Goal: Task Accomplishment & Management: Complete application form

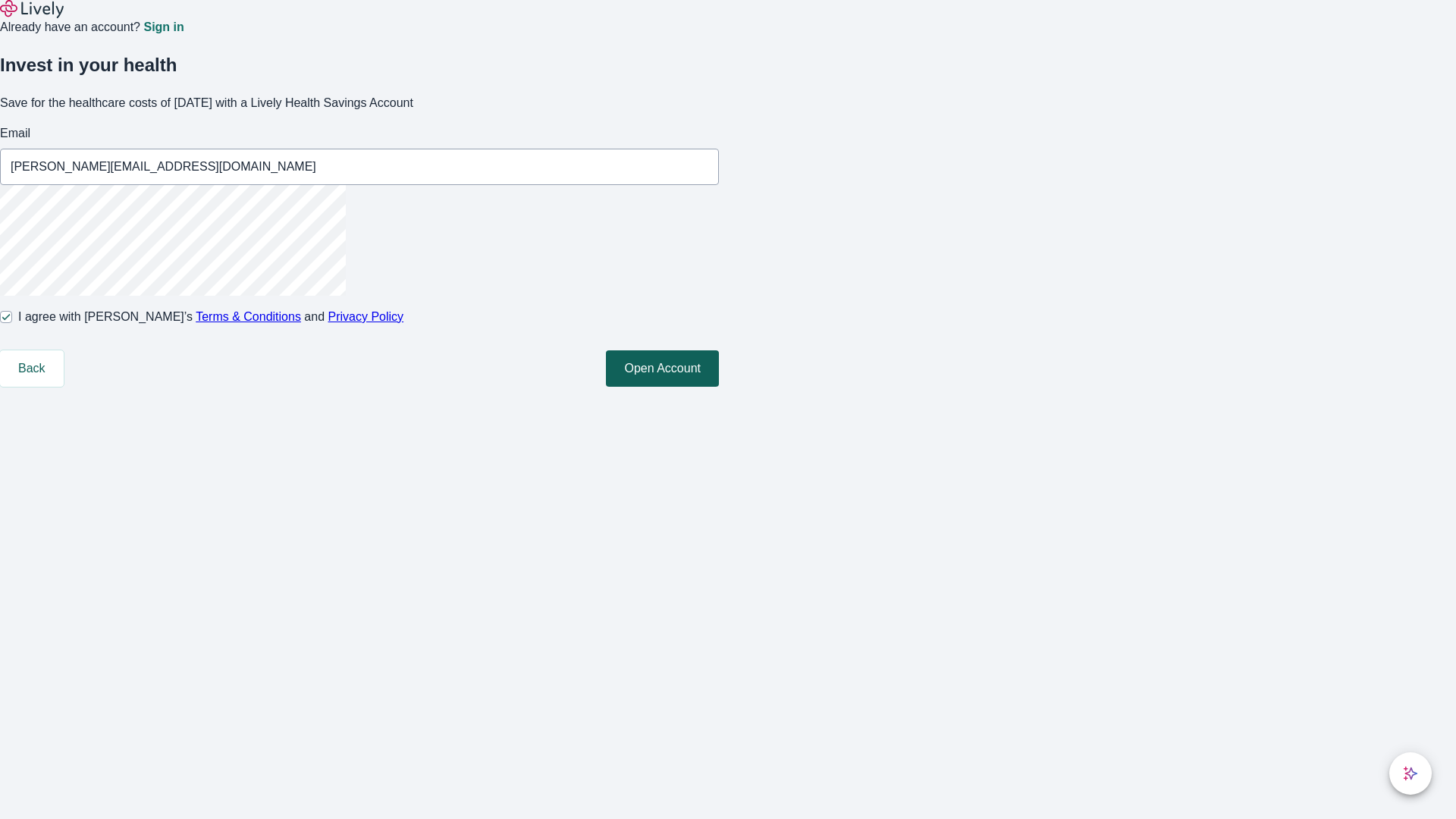
click at [719, 387] on button "Open Account" at bounding box center [663, 368] width 113 height 36
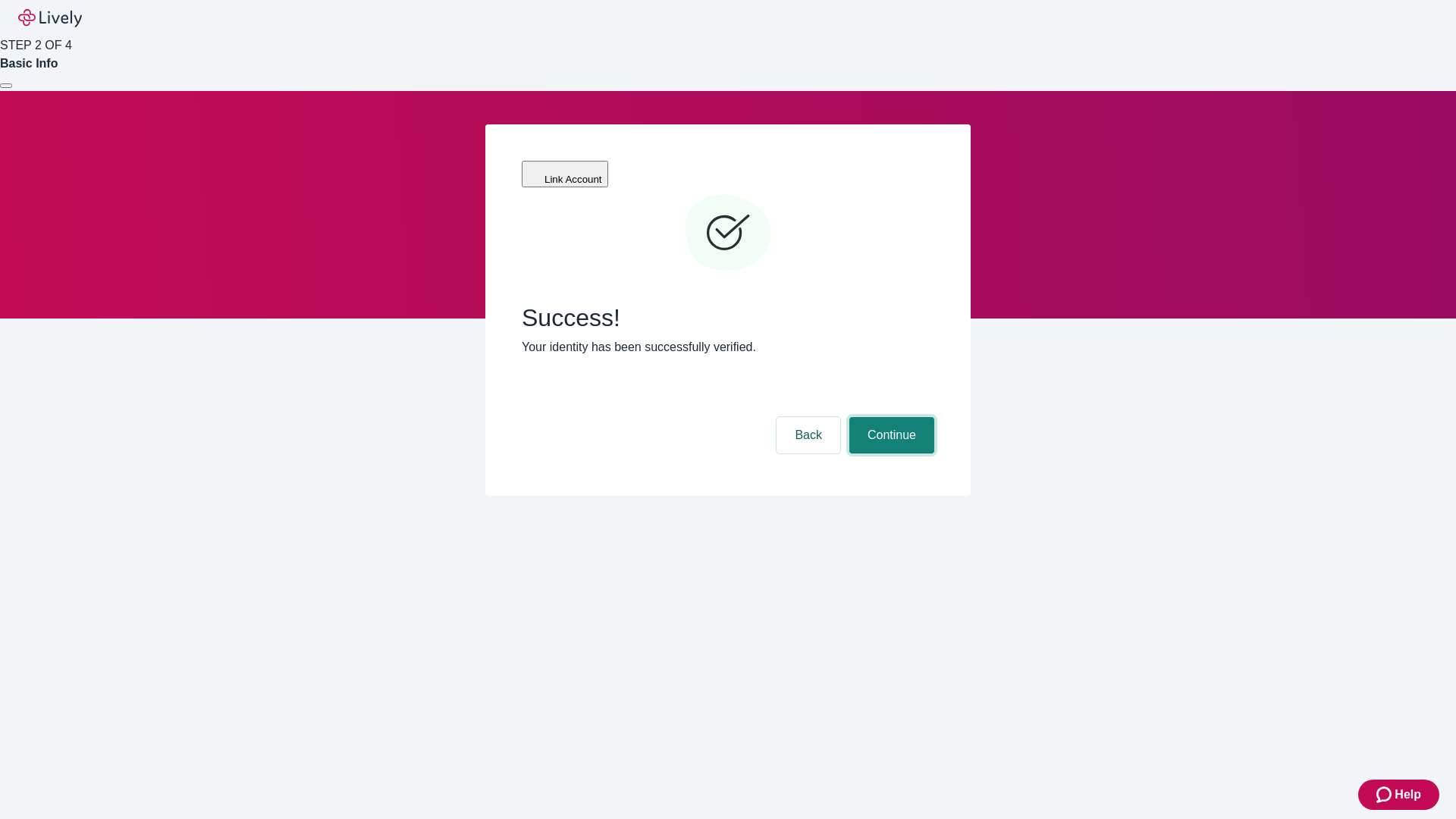
click at [890, 417] on button "Continue" at bounding box center [892, 434] width 85 height 36
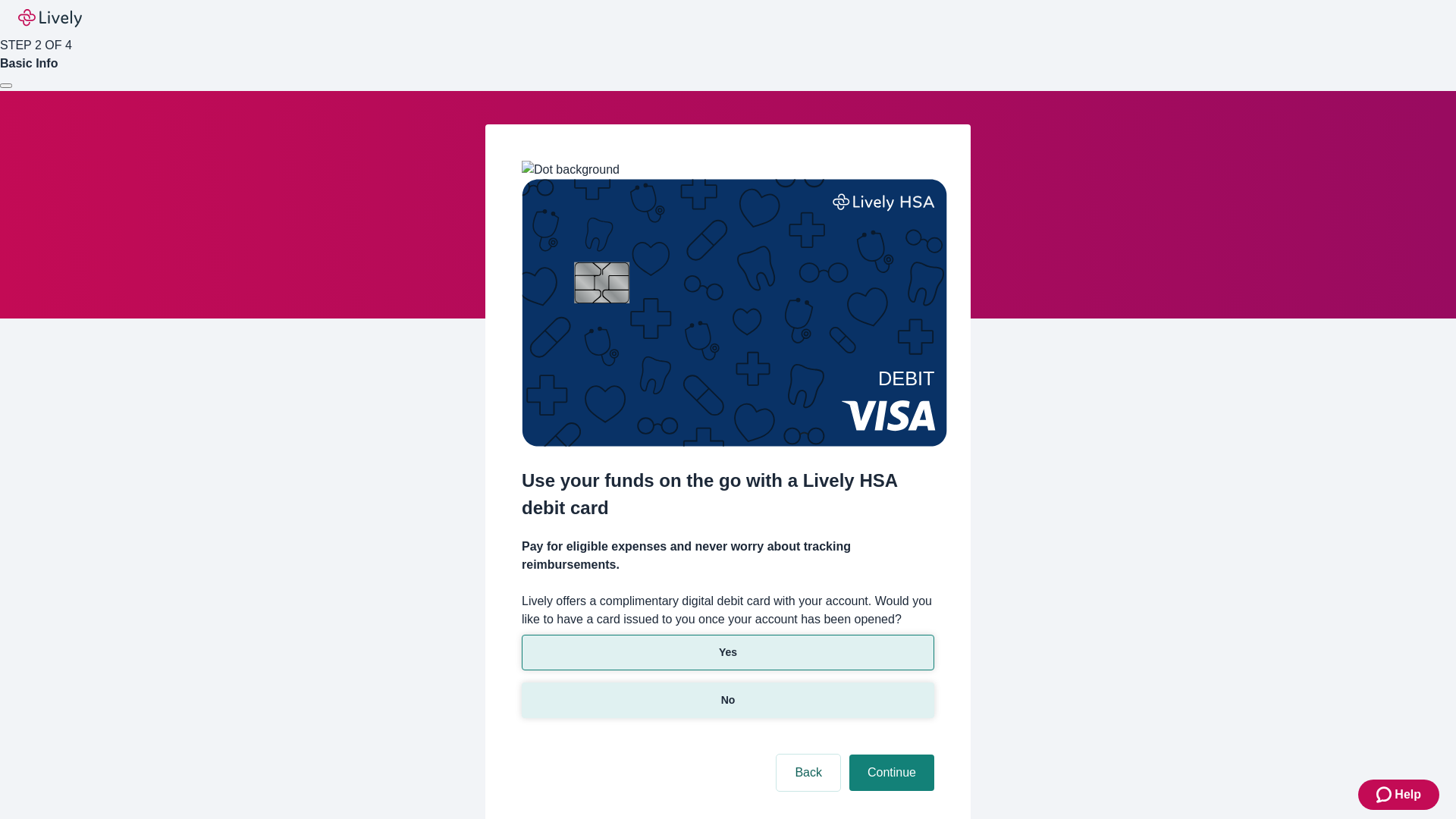
click at [727, 692] on p "No" at bounding box center [729, 701] width 15 height 16
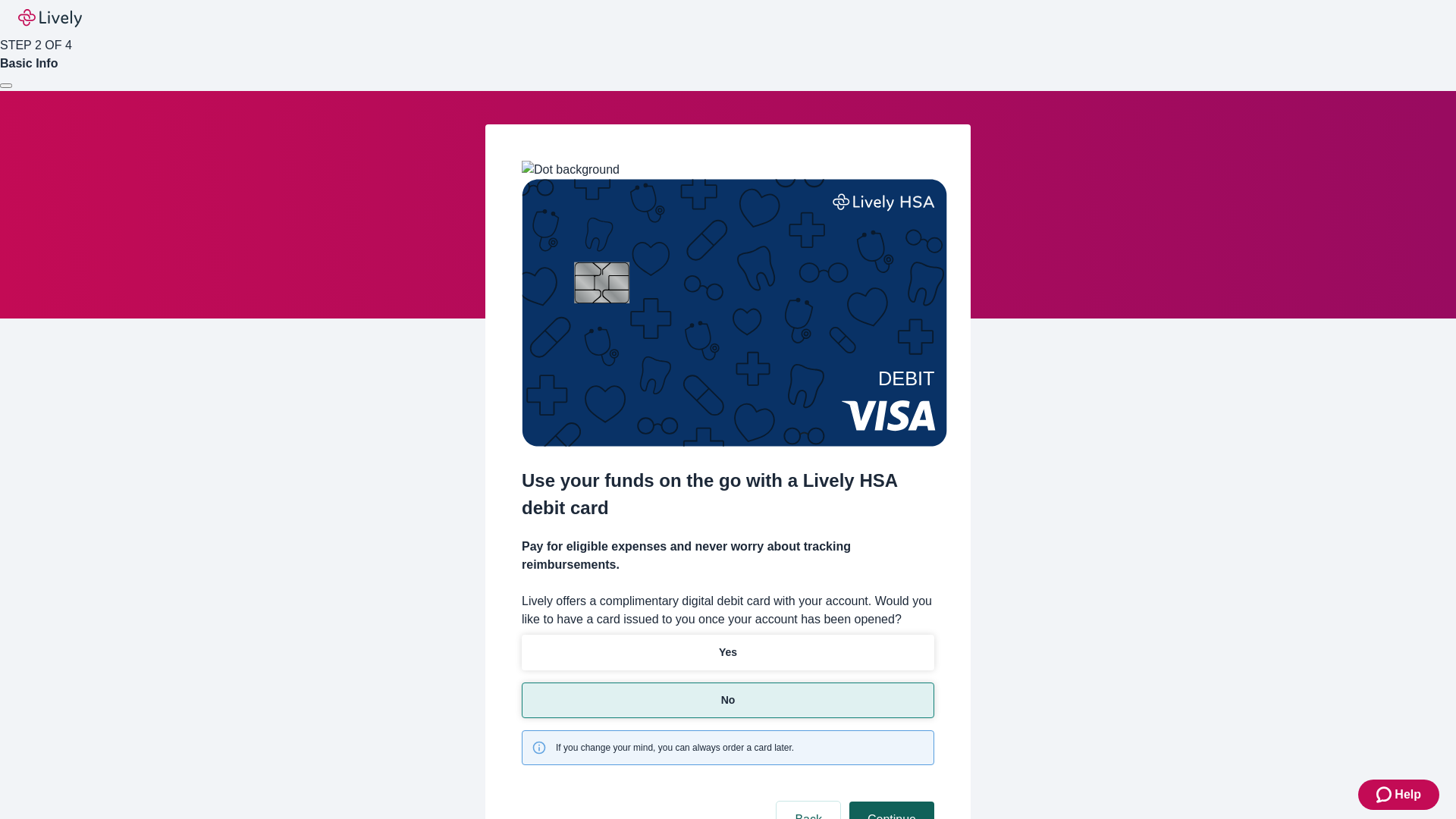
click at [890, 802] on button "Continue" at bounding box center [892, 820] width 85 height 36
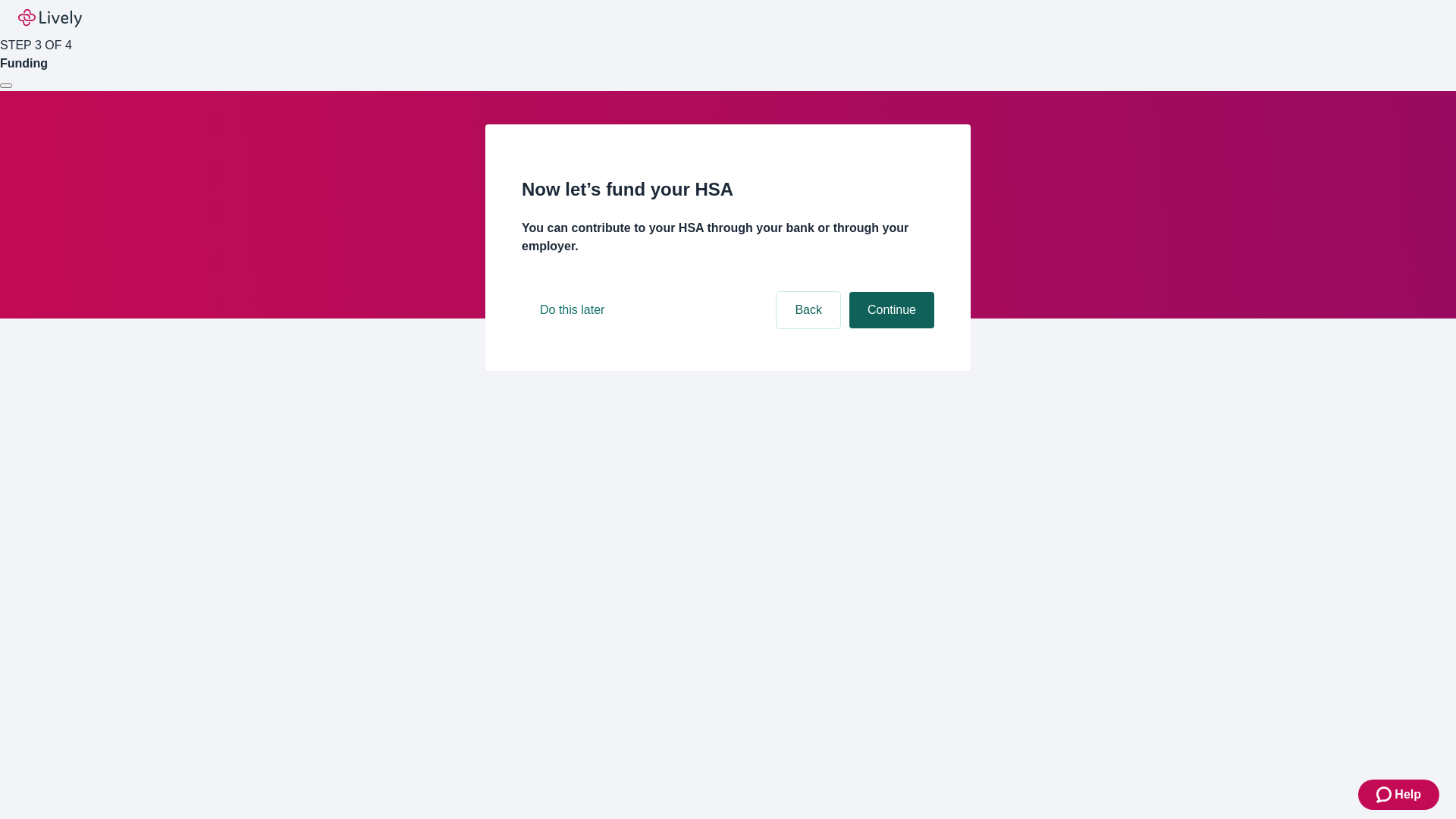
click at [890, 328] on button "Continue" at bounding box center [892, 310] width 85 height 36
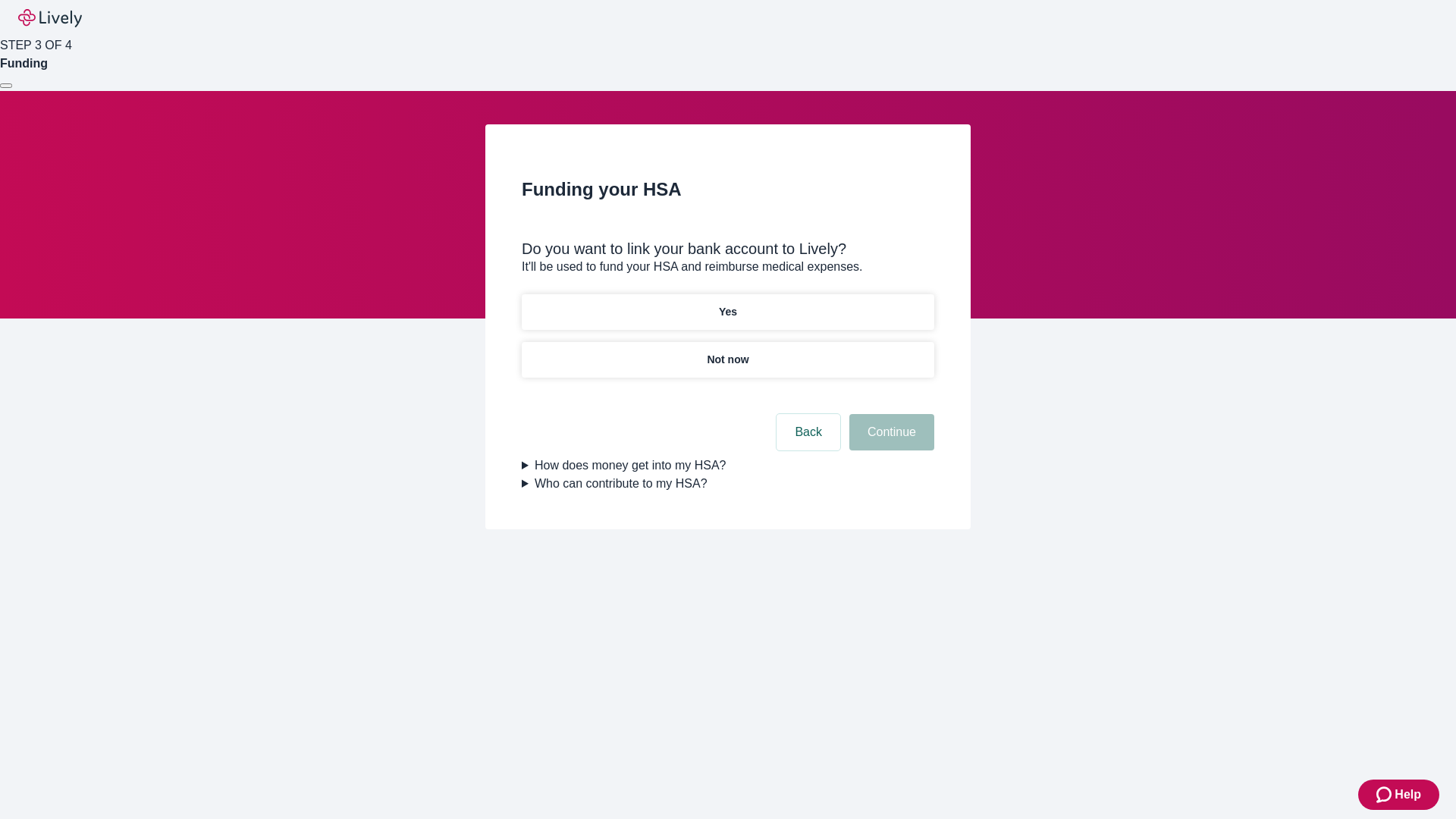
click at [727, 304] on p "Yes" at bounding box center [728, 312] width 19 height 16
click at [890, 414] on button "Continue" at bounding box center [892, 432] width 85 height 36
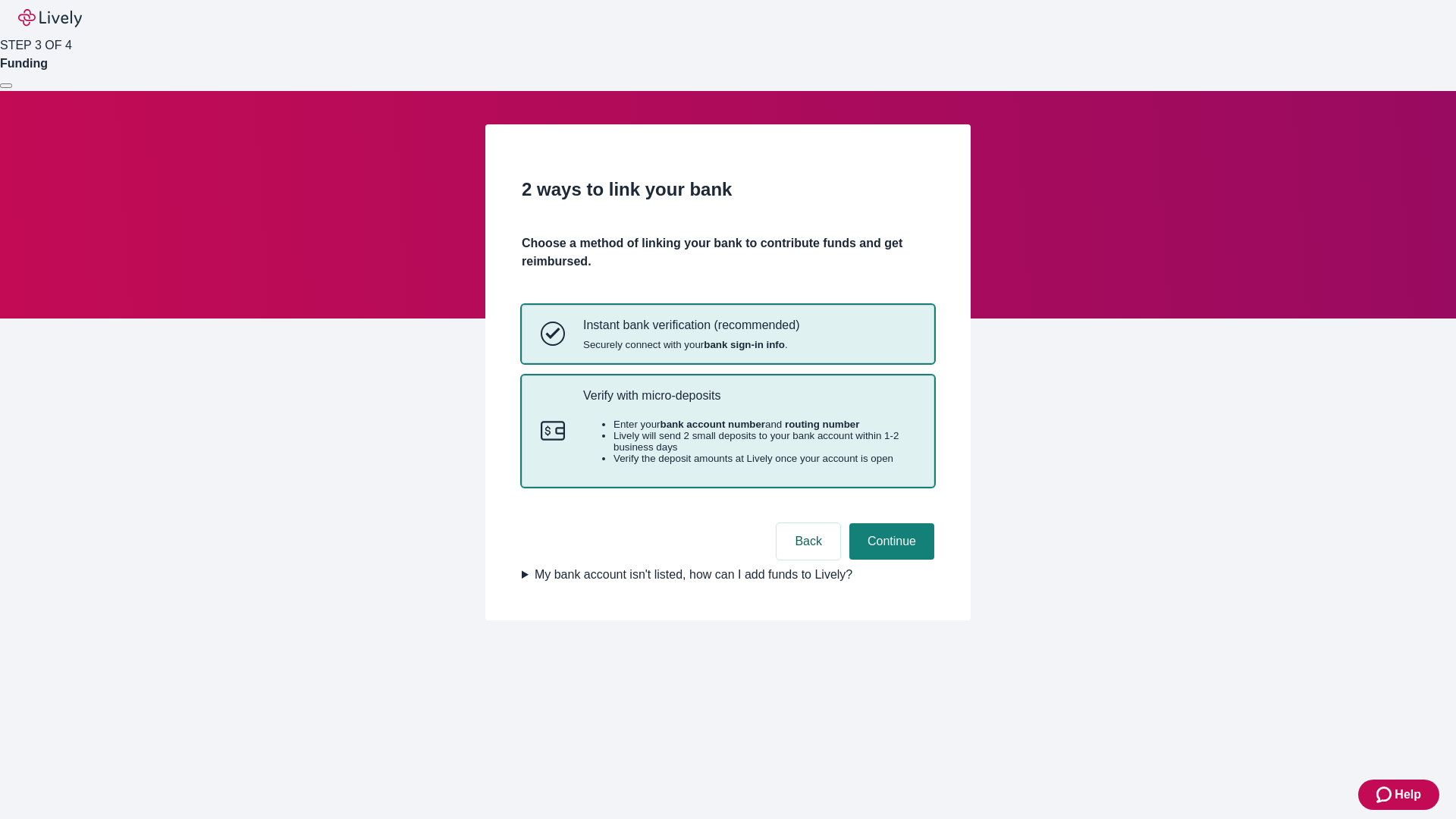
click at [749, 403] on p "Verify with micro-deposits" at bounding box center [750, 396] width 332 height 15
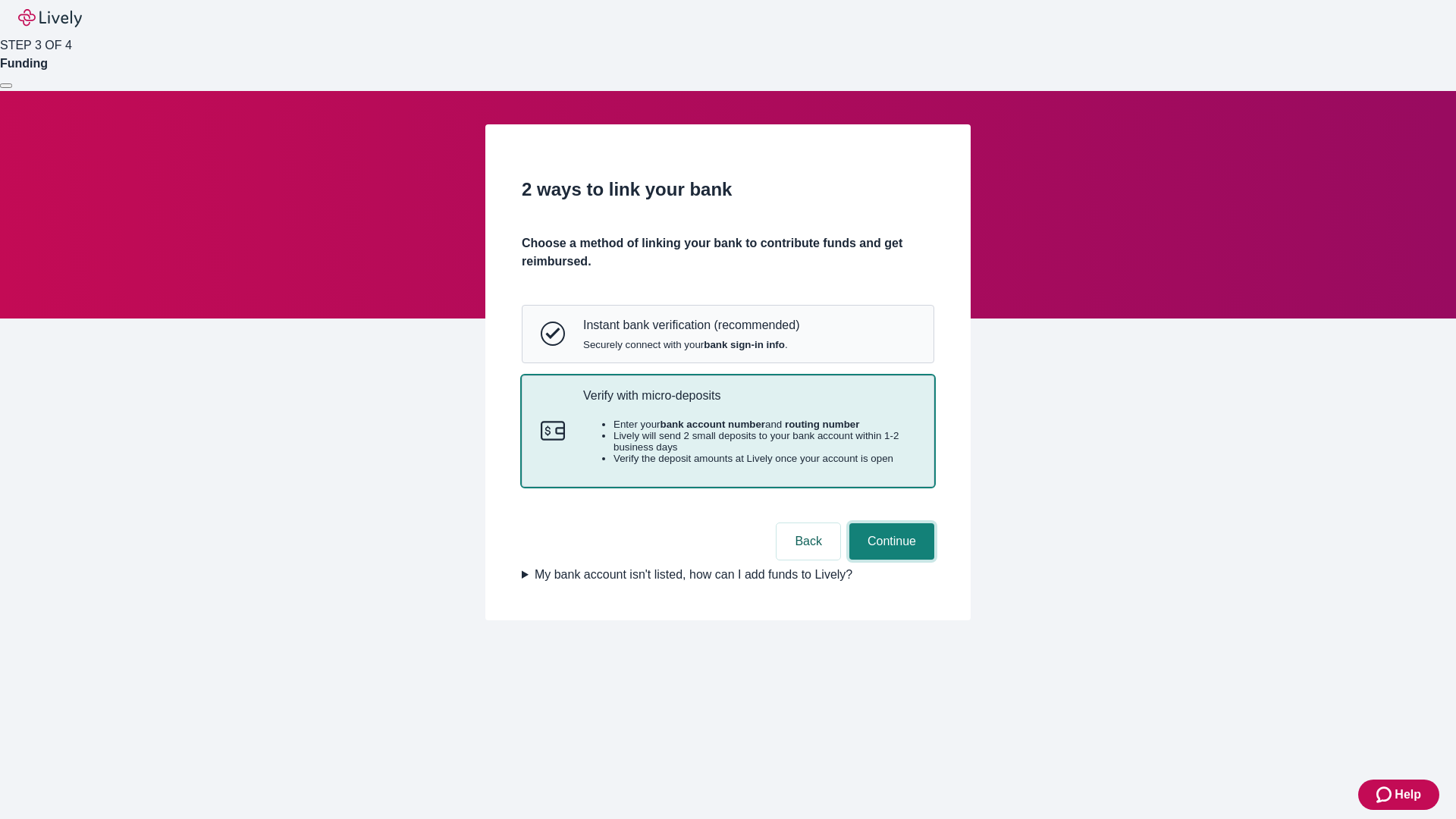
click at [890, 559] on button "Continue" at bounding box center [892, 541] width 85 height 36
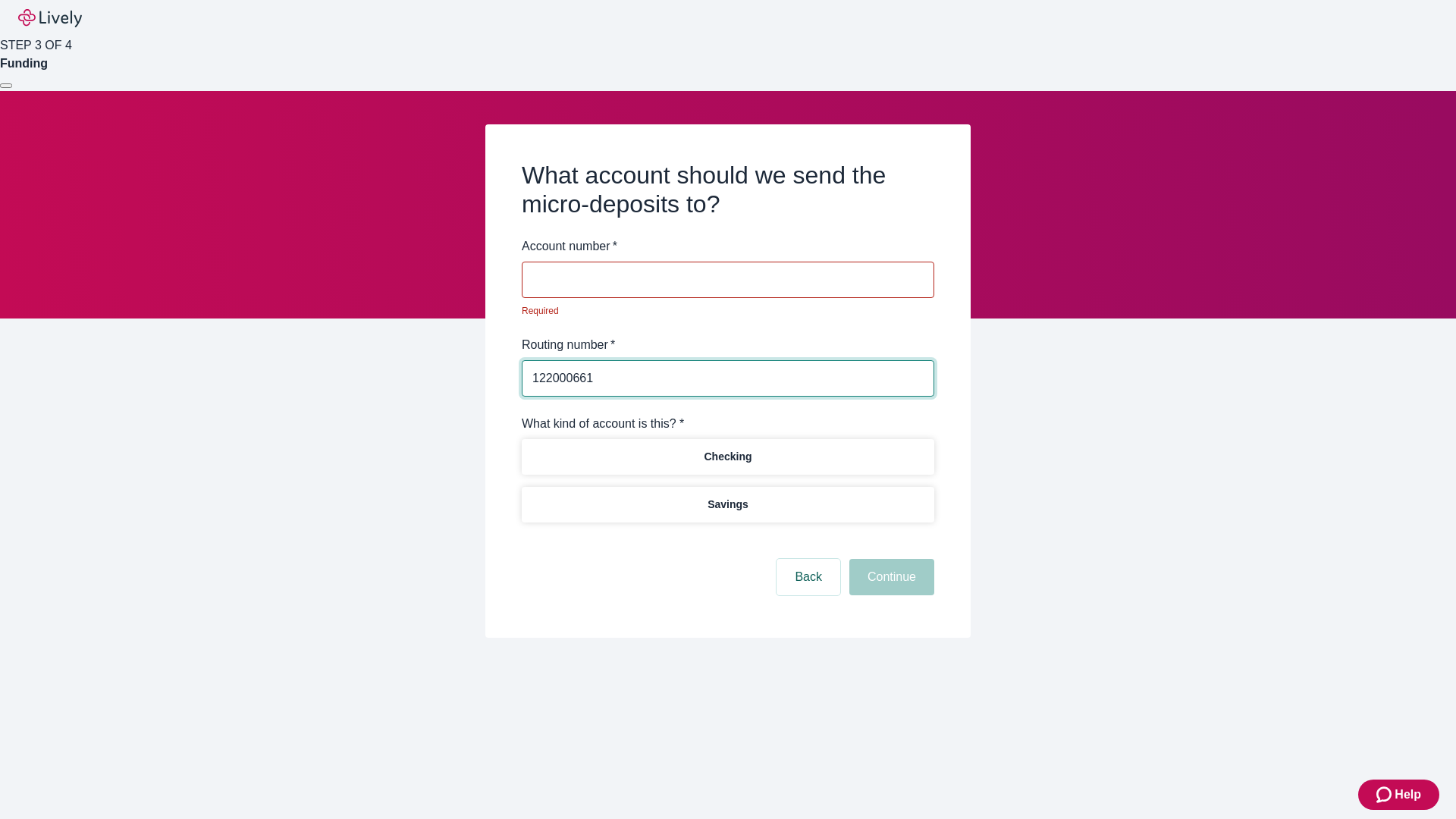
type input "122000661"
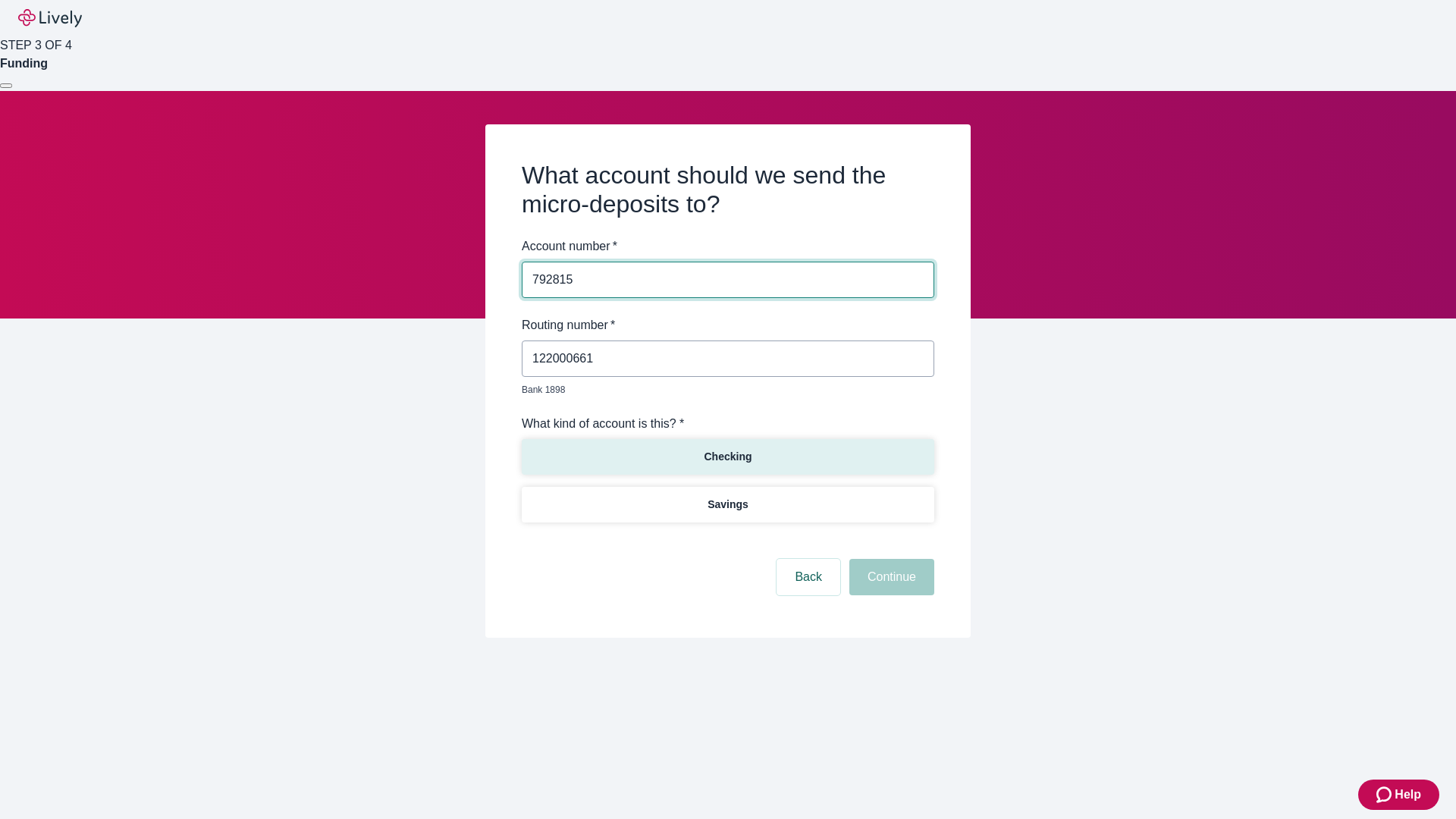
type input "792815"
click at [727, 449] on p "Checking" at bounding box center [727, 457] width 48 height 16
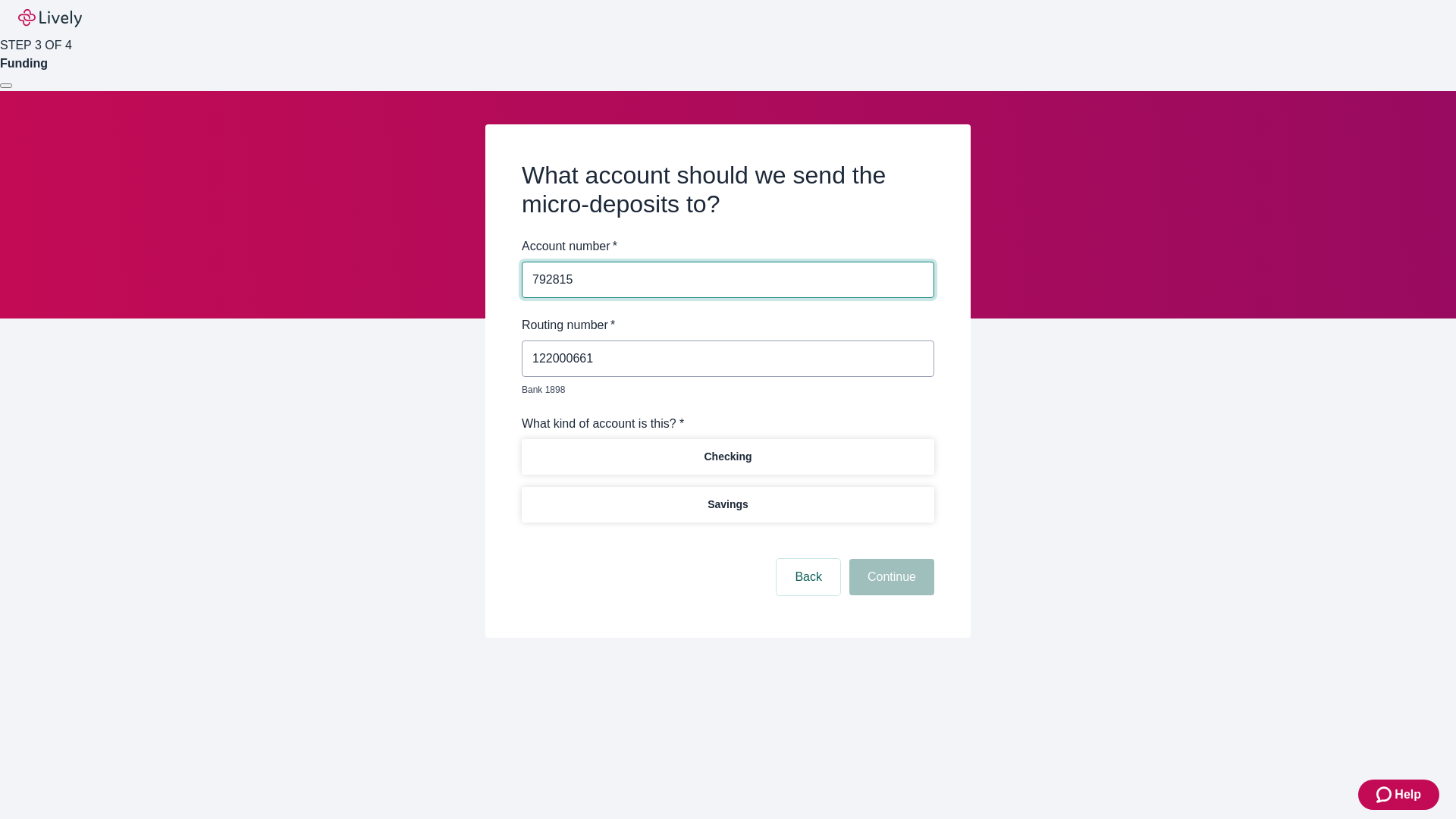
click at [890, 559] on button "Continue" at bounding box center [892, 576] width 85 height 36
